Goal: Task Accomplishment & Management: Use online tool/utility

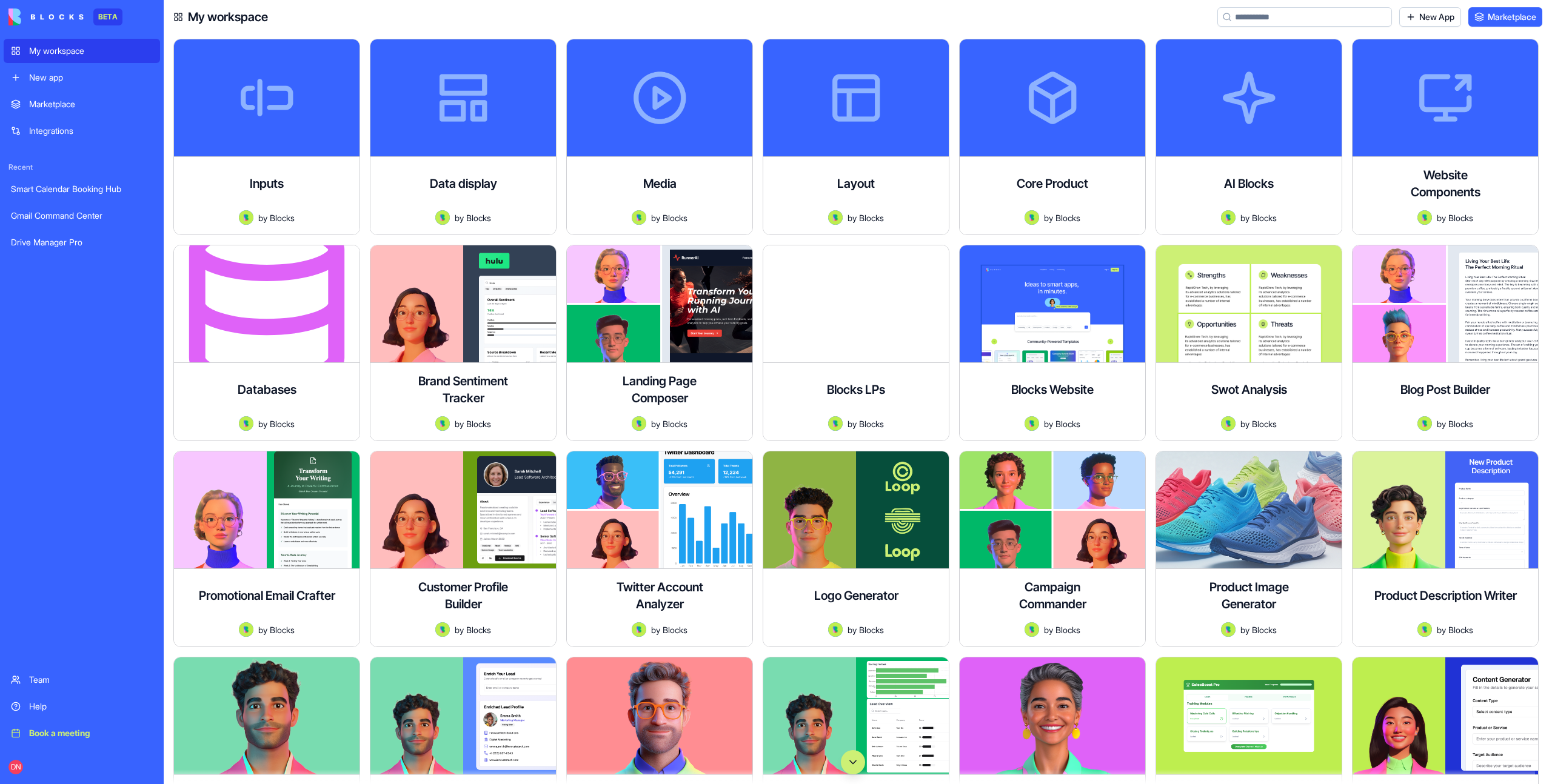
click at [857, 767] on button "Scroll to bottom" at bounding box center [853, 763] width 25 height 24
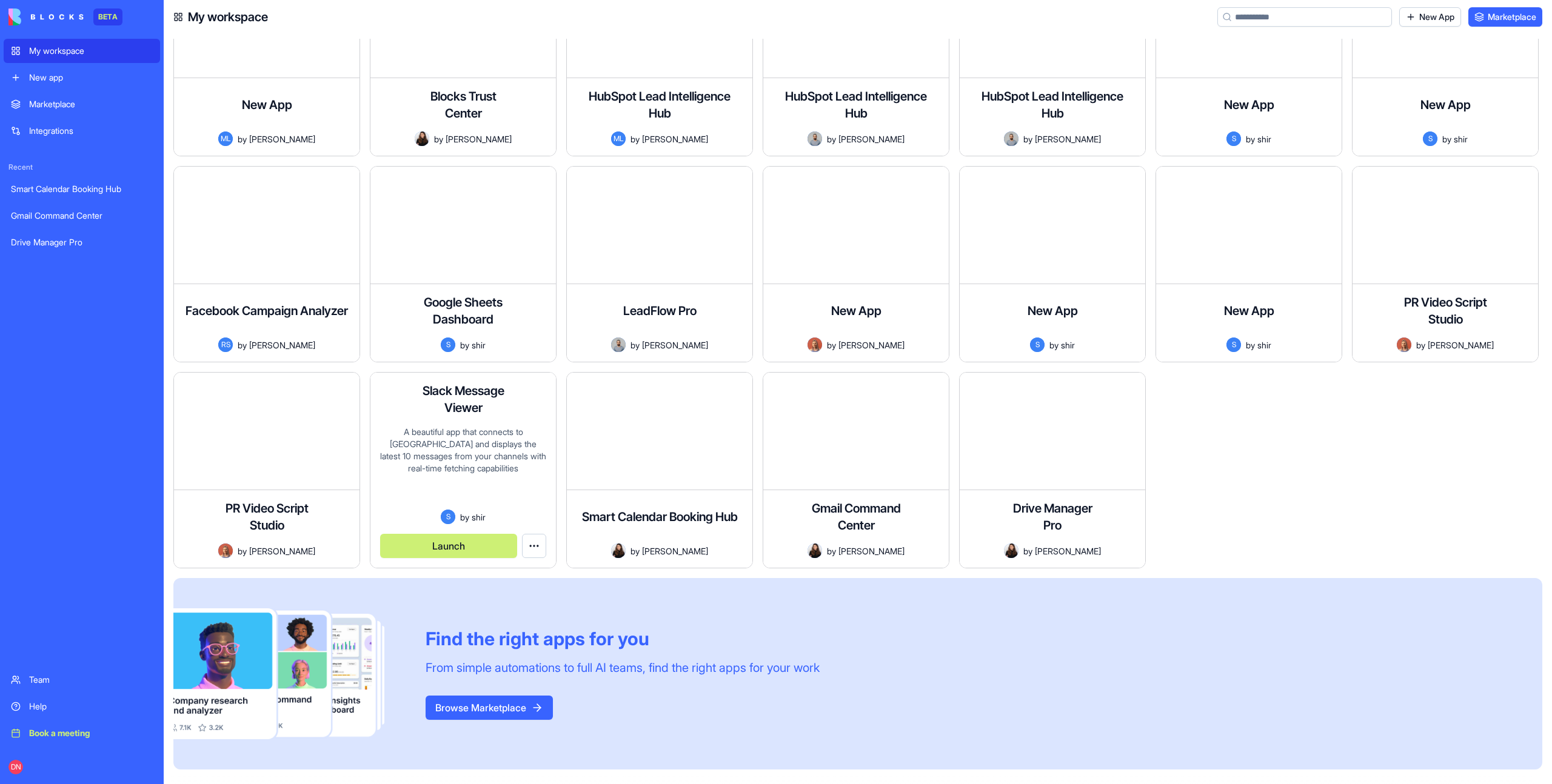
click at [463, 546] on button "Launch" at bounding box center [448, 546] width 137 height 24
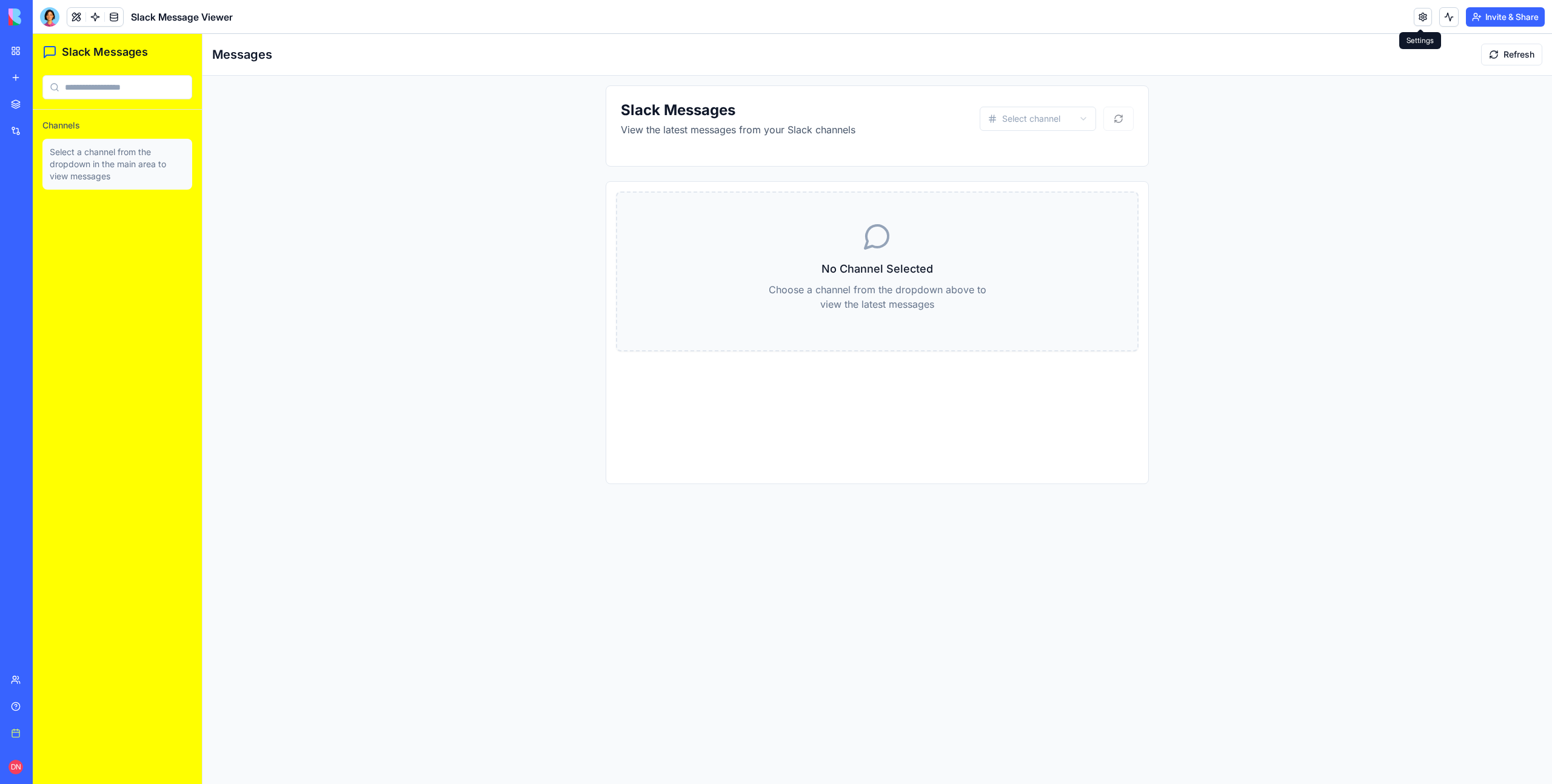
click at [1418, 19] on link at bounding box center [1422, 17] width 18 height 18
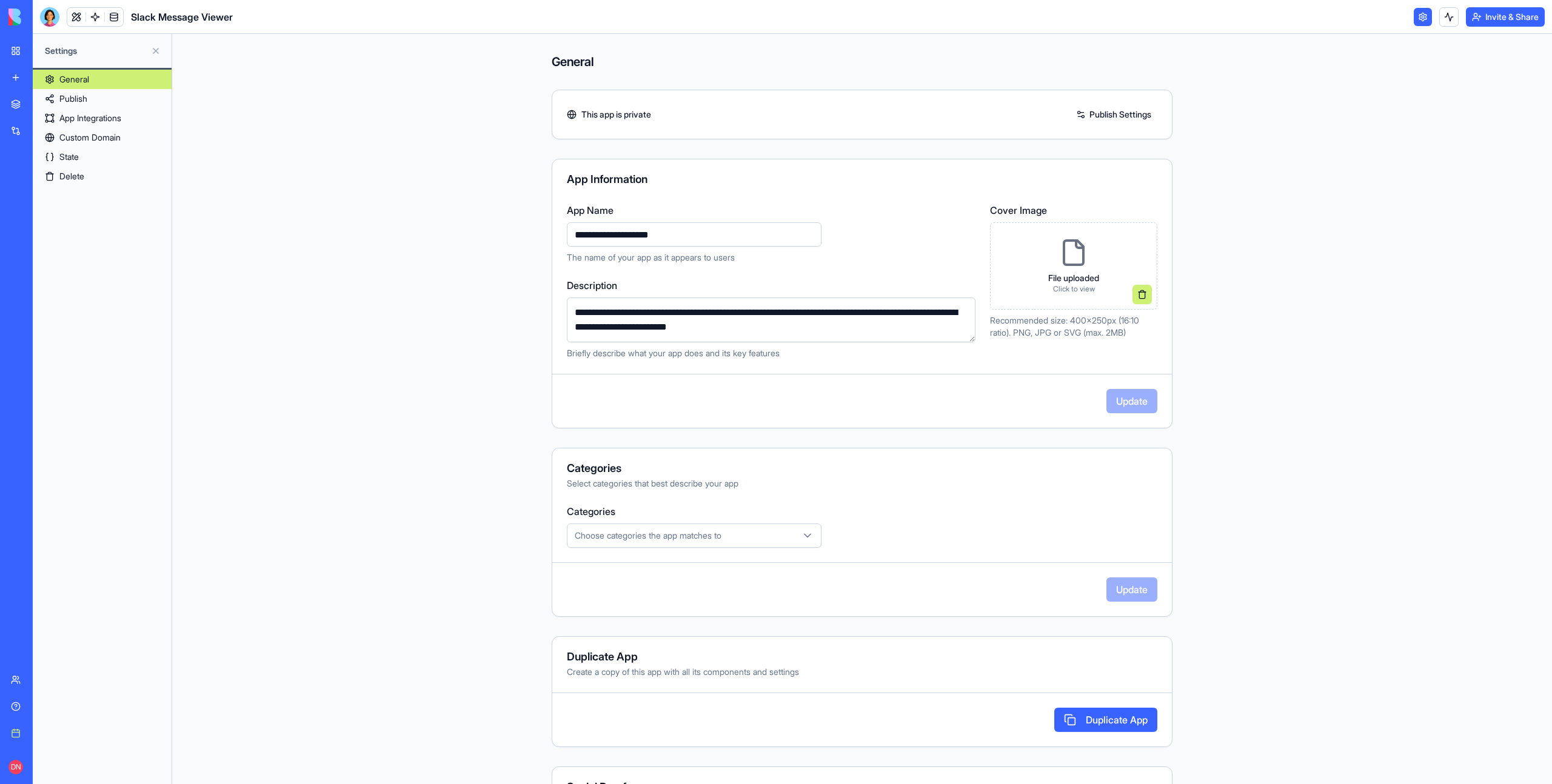
click at [92, 120] on link "App Integrations" at bounding box center [102, 118] width 139 height 19
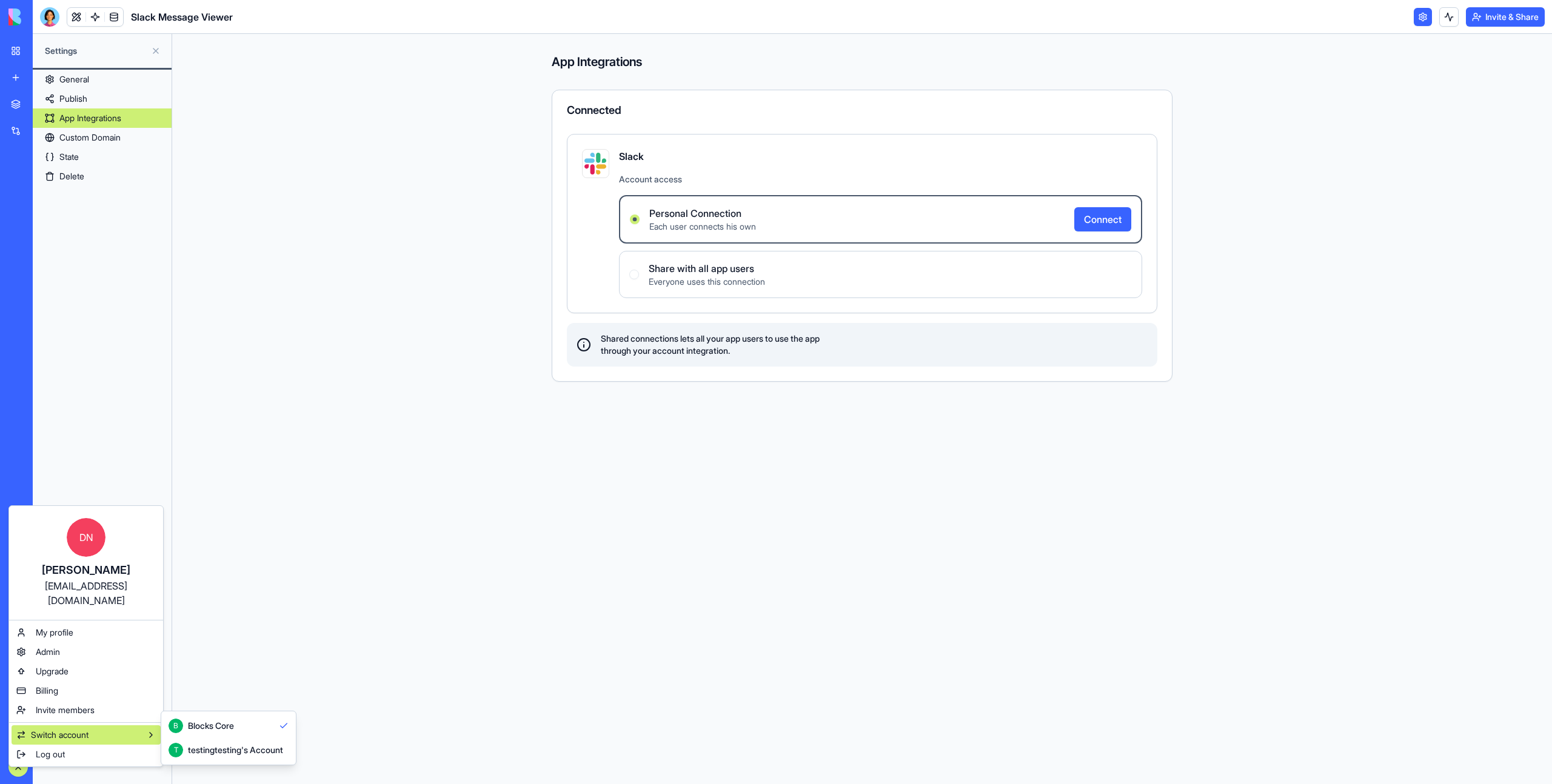
click at [79, 729] on span "Switch account" at bounding box center [60, 735] width 58 height 12
click at [340, 606] on html "BETA My workspace New app Marketplace Integrations Recent Smart Calendar Bookin…" at bounding box center [776, 392] width 1552 height 784
